Goal: Task Accomplishment & Management: Complete application form

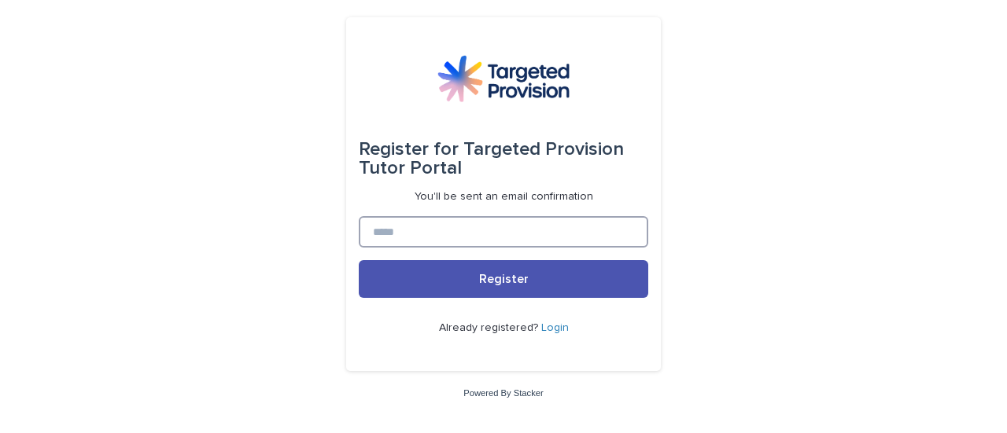
click at [390, 238] on input at bounding box center [503, 231] width 289 height 31
type input "**********"
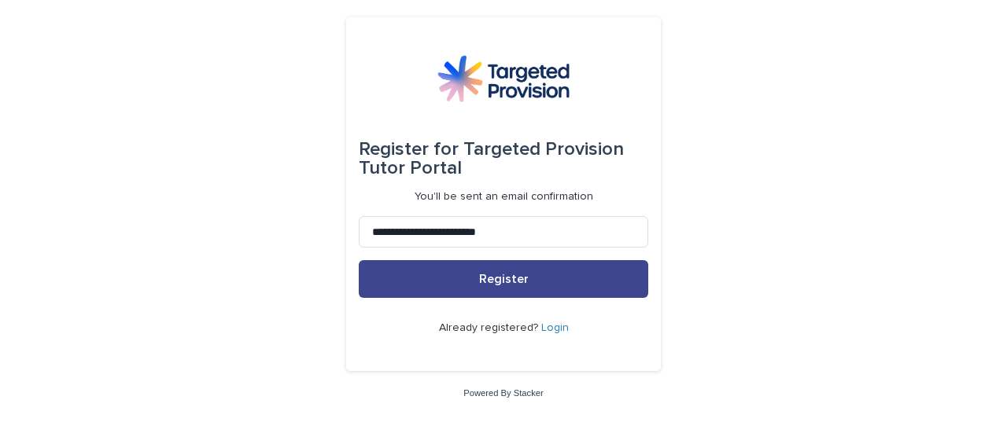
click at [492, 274] on span "Register" at bounding box center [504, 279] width 50 height 13
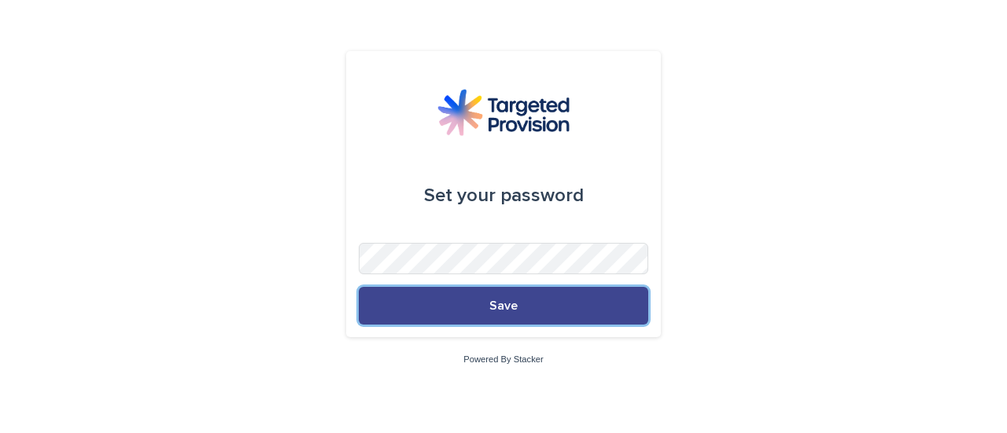
click at [514, 304] on span "Save" at bounding box center [503, 306] width 28 height 13
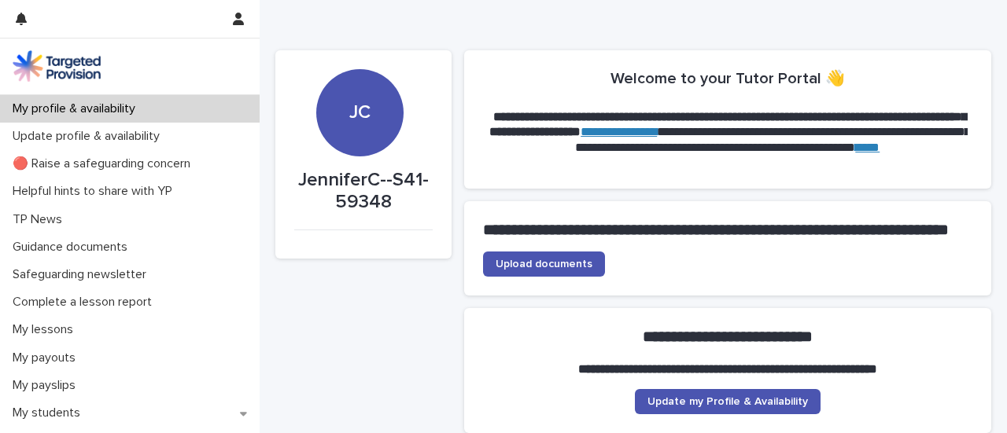
click at [524, 270] on span "Upload documents" at bounding box center [543, 264] width 97 height 11
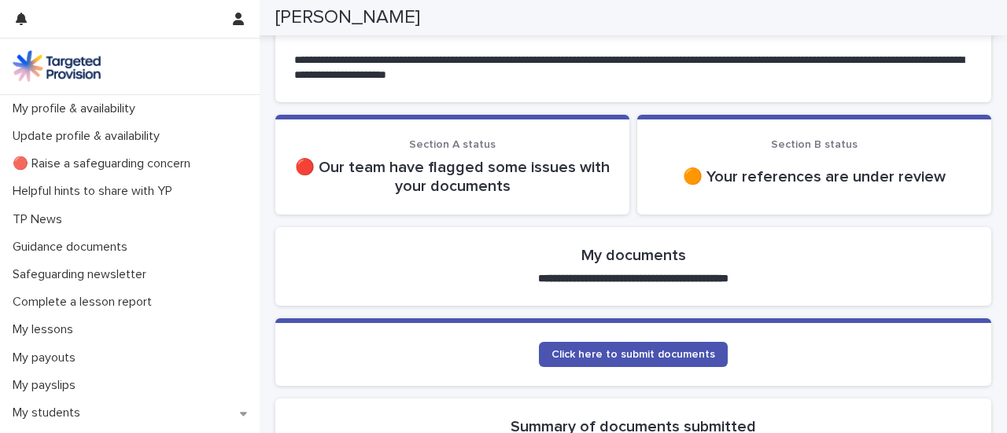
scroll to position [169, 0]
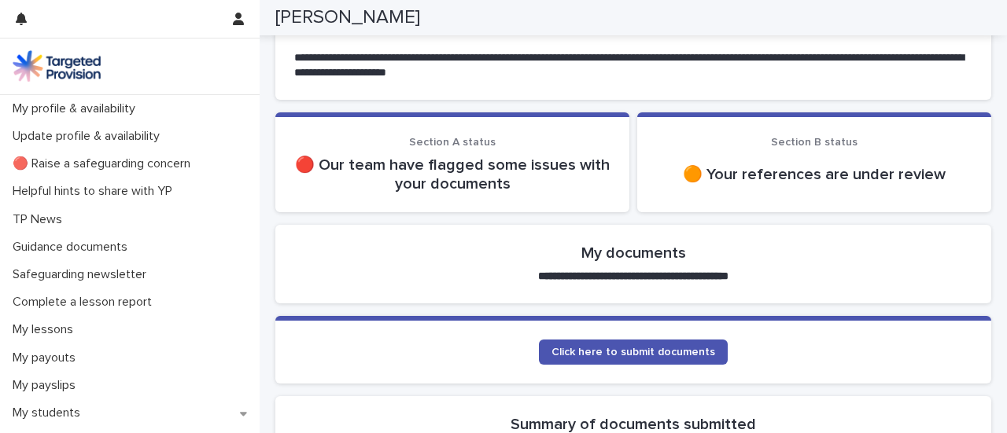
click at [429, 175] on p "🔴 Our team have flagged some issues with your documents" at bounding box center [452, 175] width 316 height 38
click at [635, 350] on span "Click here to submit documents" at bounding box center [633, 352] width 164 height 11
